Goal: Information Seeking & Learning: Find specific fact

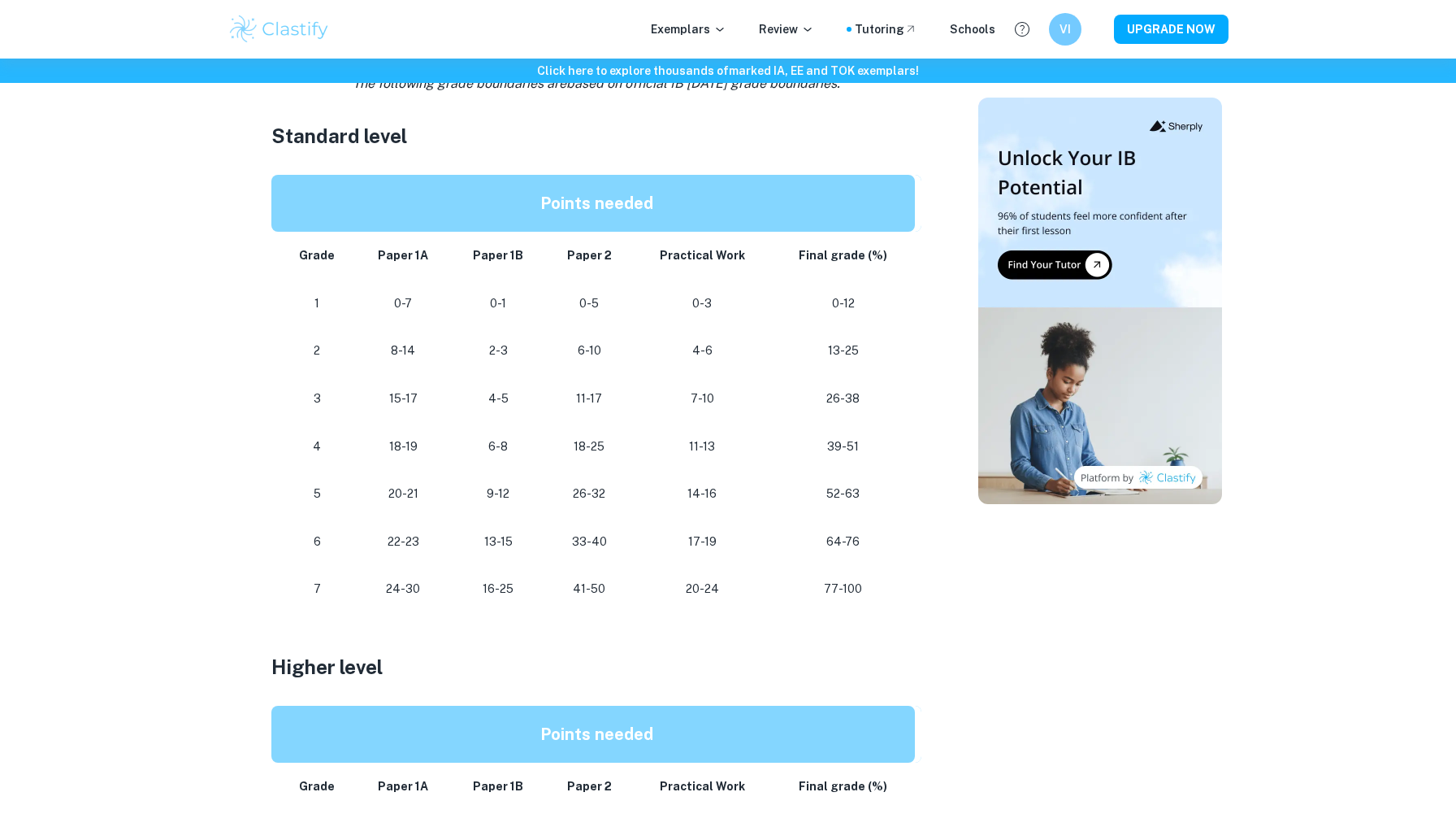
scroll to position [851, 0]
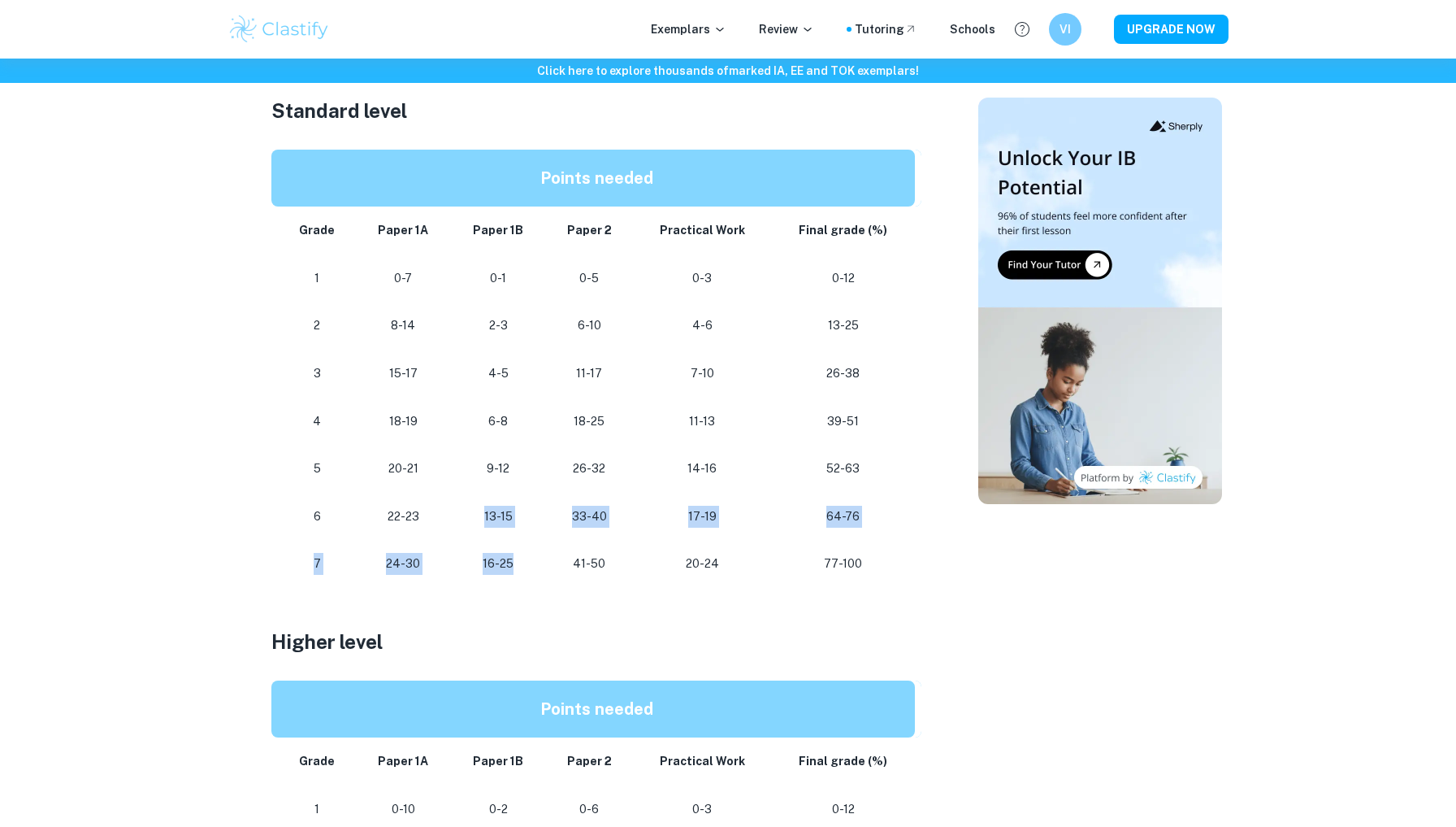
drag, startPoint x: 480, startPoint y: 514, endPoint x: 537, endPoint y: 550, distance: 67.4
click at [537, 550] on tbody "Grade Paper 1A Paper 1B Paper 2 Practical Work Final grade (%) 1 0-7 0-1 0-5 0-…" at bounding box center [596, 398] width 650 height 382
click at [532, 553] on p "16-25" at bounding box center [499, 563] width 70 height 22
drag, startPoint x: 381, startPoint y: 552, endPoint x: 438, endPoint y: 552, distance: 57.0
click at [438, 553] on p "24-30" at bounding box center [404, 563] width 70 height 22
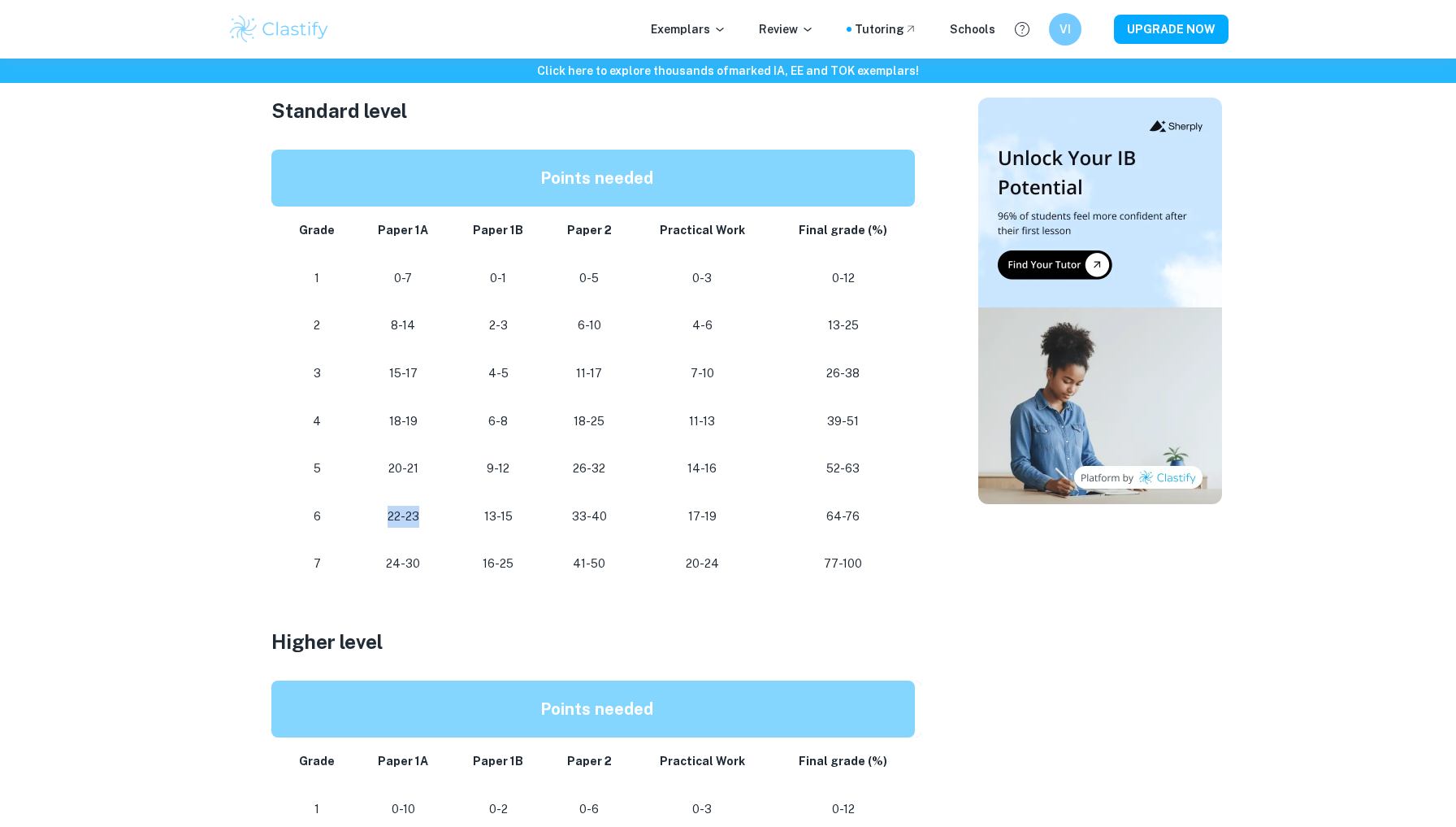
drag, startPoint x: 376, startPoint y: 498, endPoint x: 448, endPoint y: 502, distance: 72.1
click at [448, 502] on td "22-23" at bounding box center [403, 516] width 95 height 48
drag, startPoint x: 379, startPoint y: 455, endPoint x: 421, endPoint y: 455, distance: 42.0
click at [421, 458] on p "20-21" at bounding box center [404, 468] width 70 height 22
drag, startPoint x: 380, startPoint y: 402, endPoint x: 418, endPoint y: 412, distance: 39.3
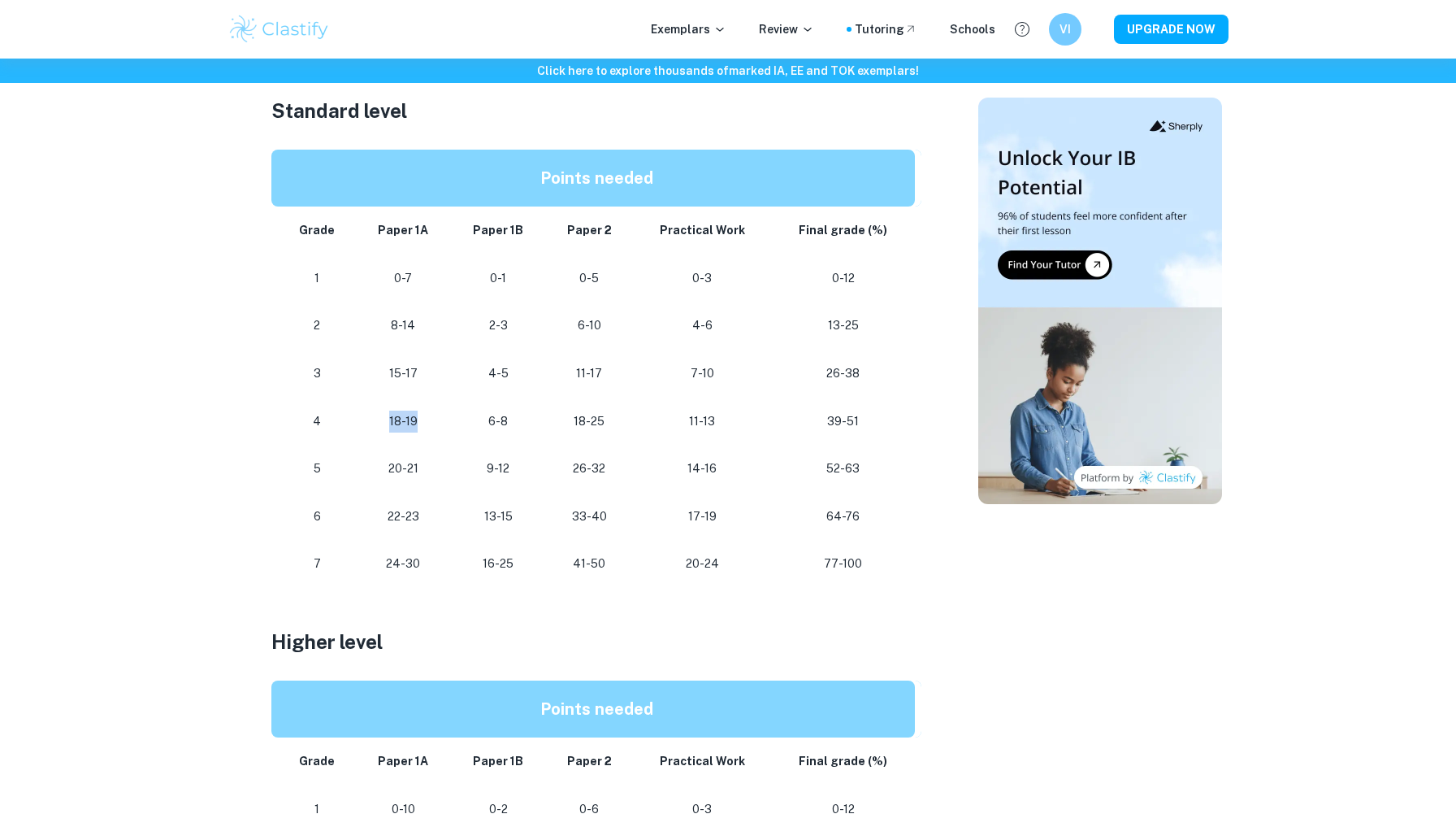
click at [418, 412] on td "18-19" at bounding box center [403, 421] width 95 height 48
drag, startPoint x: 389, startPoint y: 352, endPoint x: 418, endPoint y: 373, distance: 35.8
click at [418, 373] on td "15-17" at bounding box center [403, 373] width 95 height 48
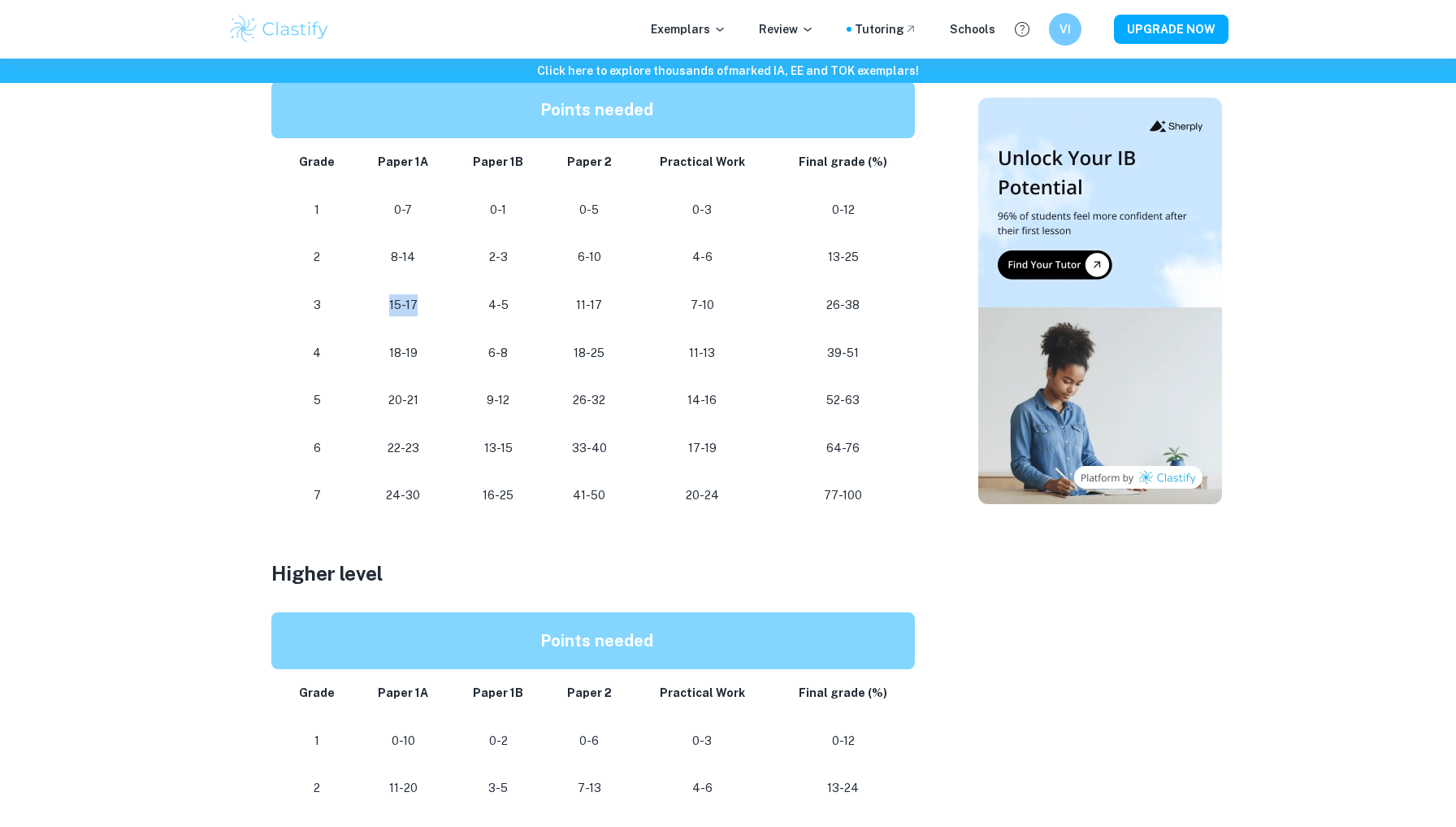
scroll to position [908, 0]
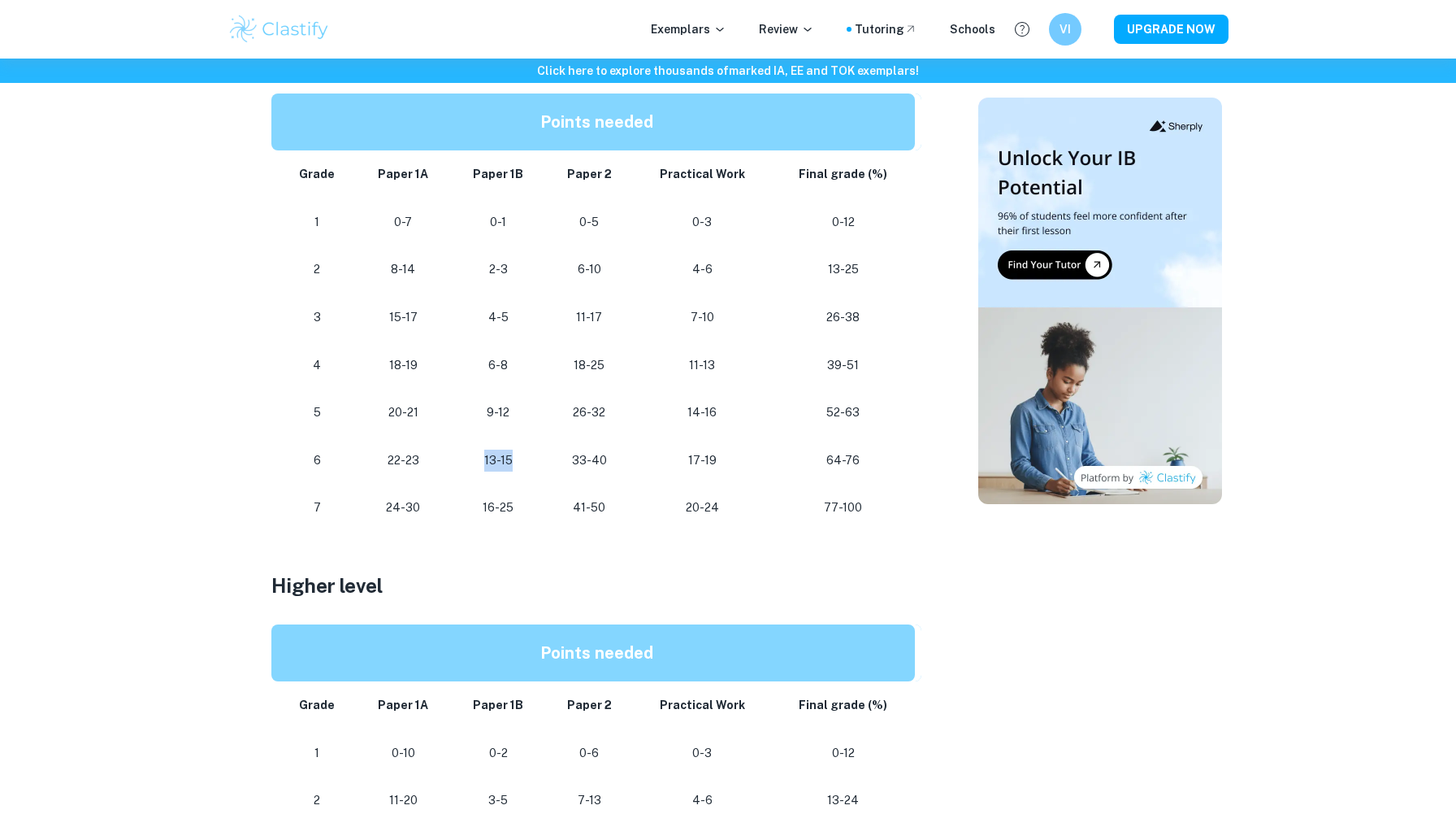
drag, startPoint x: 476, startPoint y: 446, endPoint x: 517, endPoint y: 446, distance: 41.0
click at [517, 449] on p "13-15" at bounding box center [499, 460] width 70 height 22
drag, startPoint x: 472, startPoint y: 505, endPoint x: 619, endPoint y: 524, distance: 148.2
click at [619, 524] on div "Are you in the process of preparing for your IB Biology exams or writing your I…" at bounding box center [596, 494] width 650 height 1482
